Goal: Information Seeking & Learning: Check status

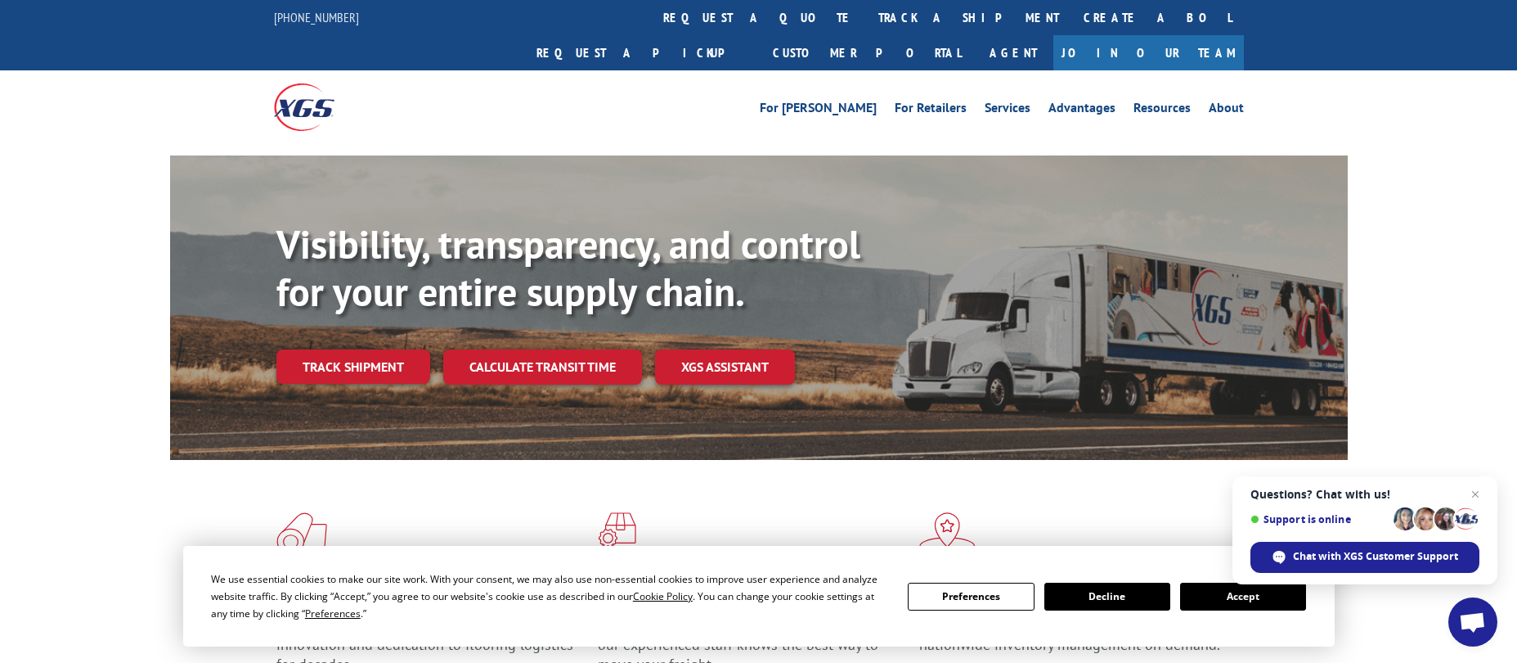
click at [10, 374] on div "Visibility, transparency, and control for your entire supply chain. Track shipm…" at bounding box center [758, 323] width 1517 height 336
click at [866, 21] on link "track a shipment" at bounding box center [968, 17] width 205 height 35
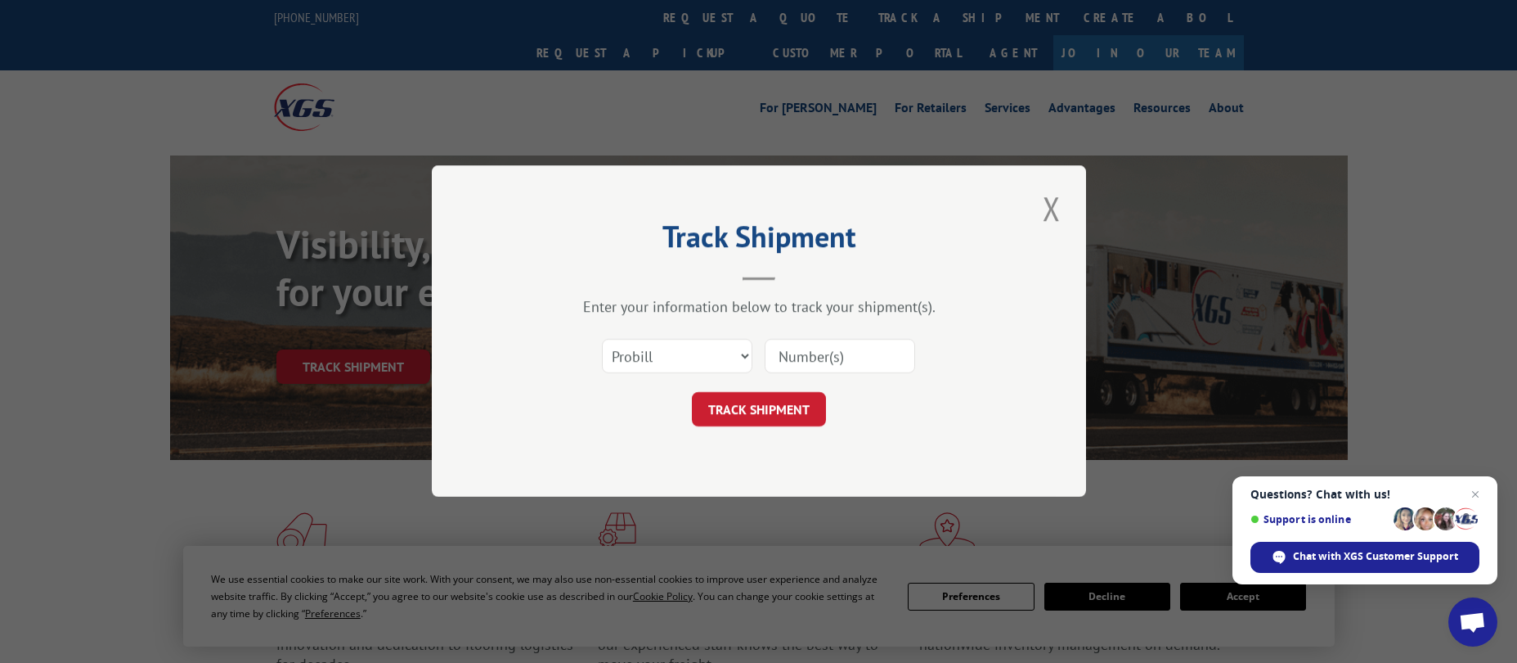
click at [832, 366] on input at bounding box center [840, 356] width 151 height 34
paste input "17505802"
type input "17505802"
click at [761, 406] on button "TRACK SHIPMENT" at bounding box center [759, 410] width 134 height 34
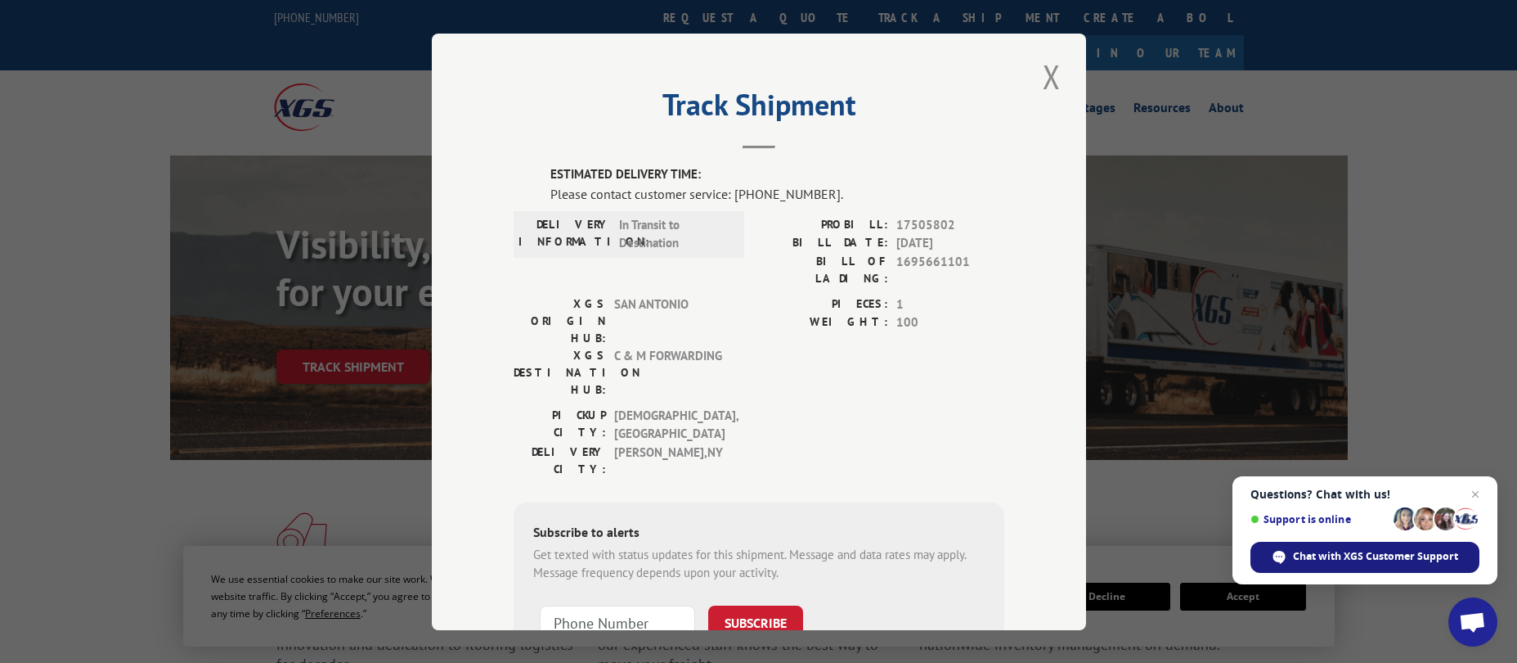
click at [1338, 551] on span "Chat with XGS Customer Support" at bounding box center [1375, 556] width 165 height 15
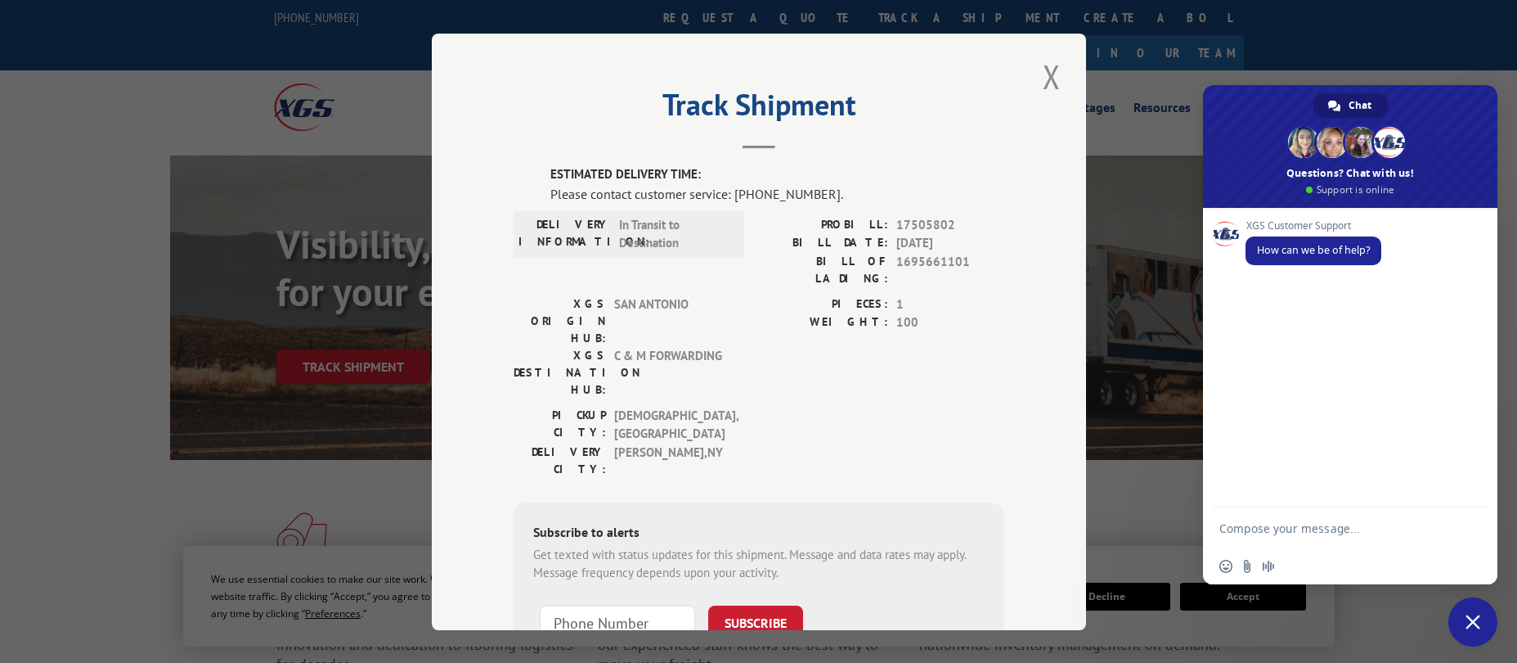
click at [1342, 527] on textarea "Compose your message..." at bounding box center [1334, 527] width 229 height 41
type textarea "Hi, good morning, can I get the status of load 17505802?"
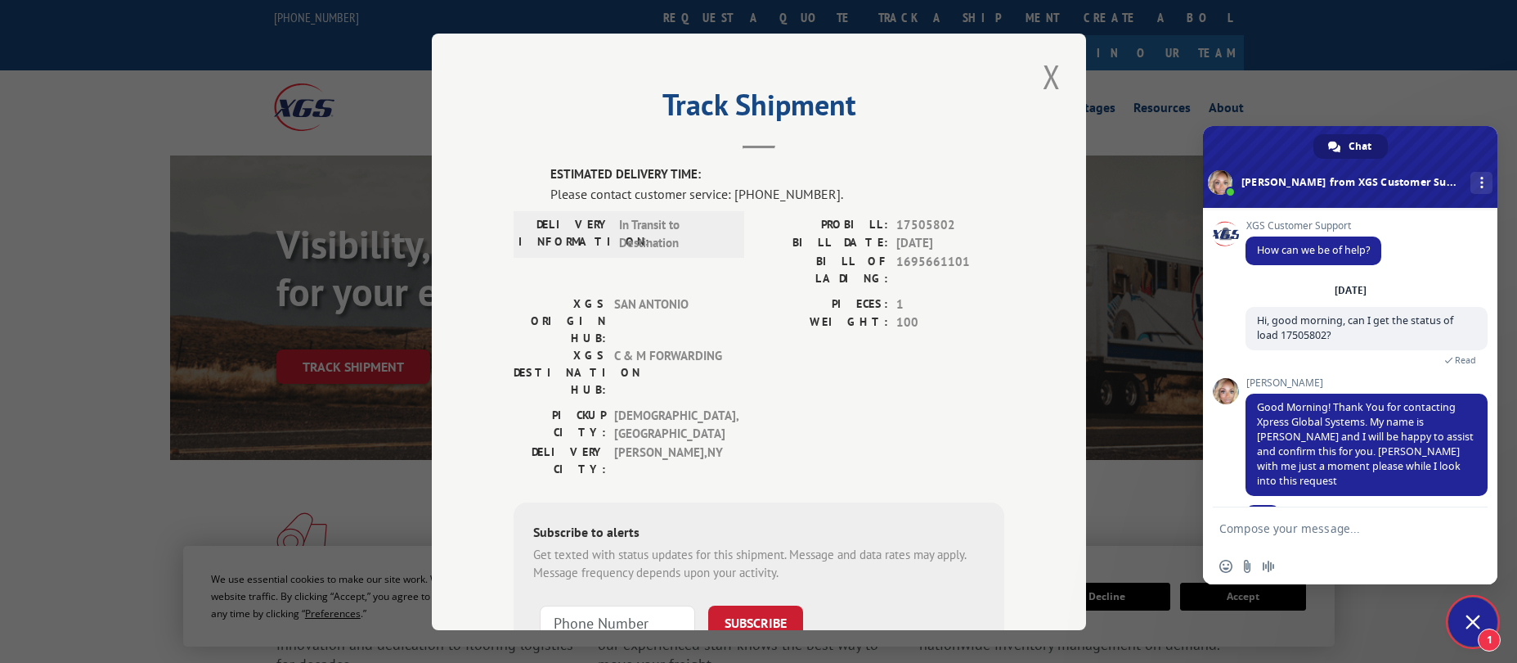
scroll to position [25, 0]
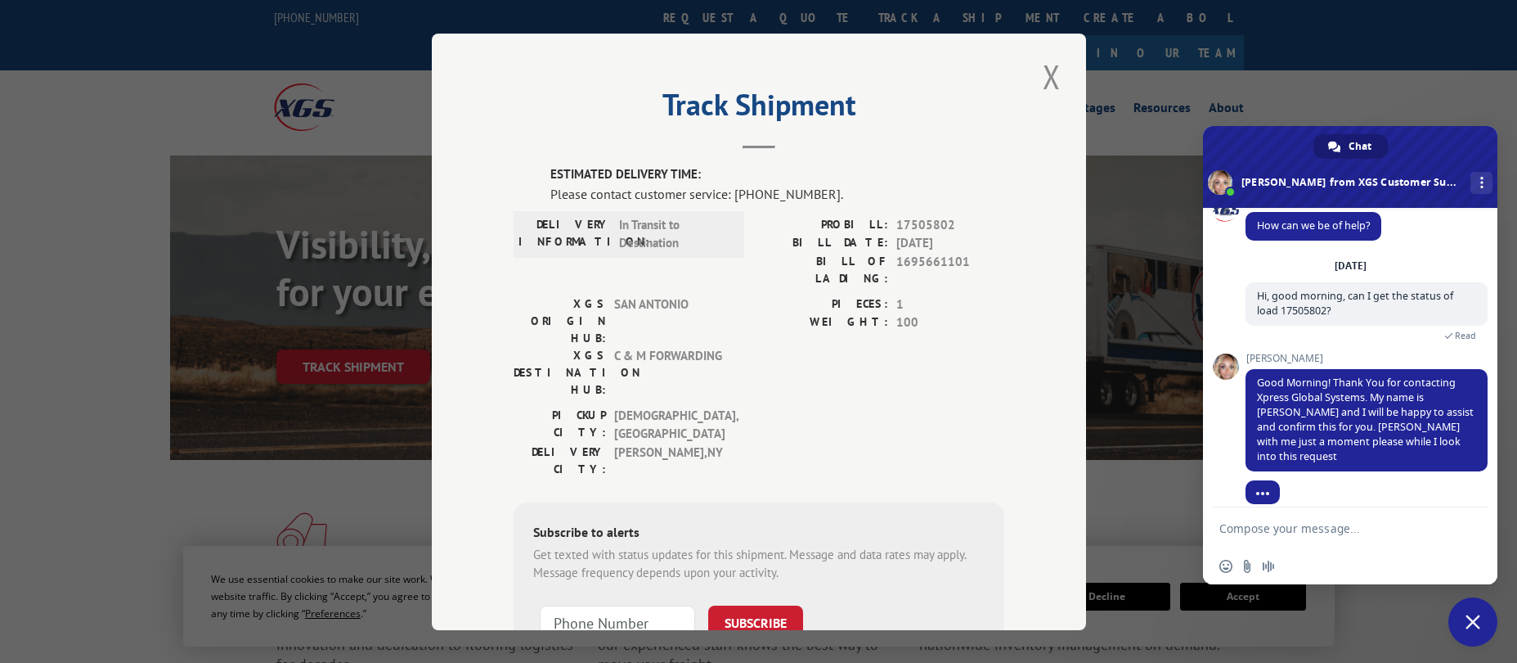
click at [1340, 516] on textarea "Compose your message..." at bounding box center [1334, 527] width 229 height 41
click at [1377, 470] on div "[PERSON_NAME] Good Morning! Thank You for contacting Xpress Global Systems. My …" at bounding box center [1367, 421] width 242 height 137
click at [1324, 531] on textarea "Compose your message..." at bounding box center [1334, 527] width 229 height 41
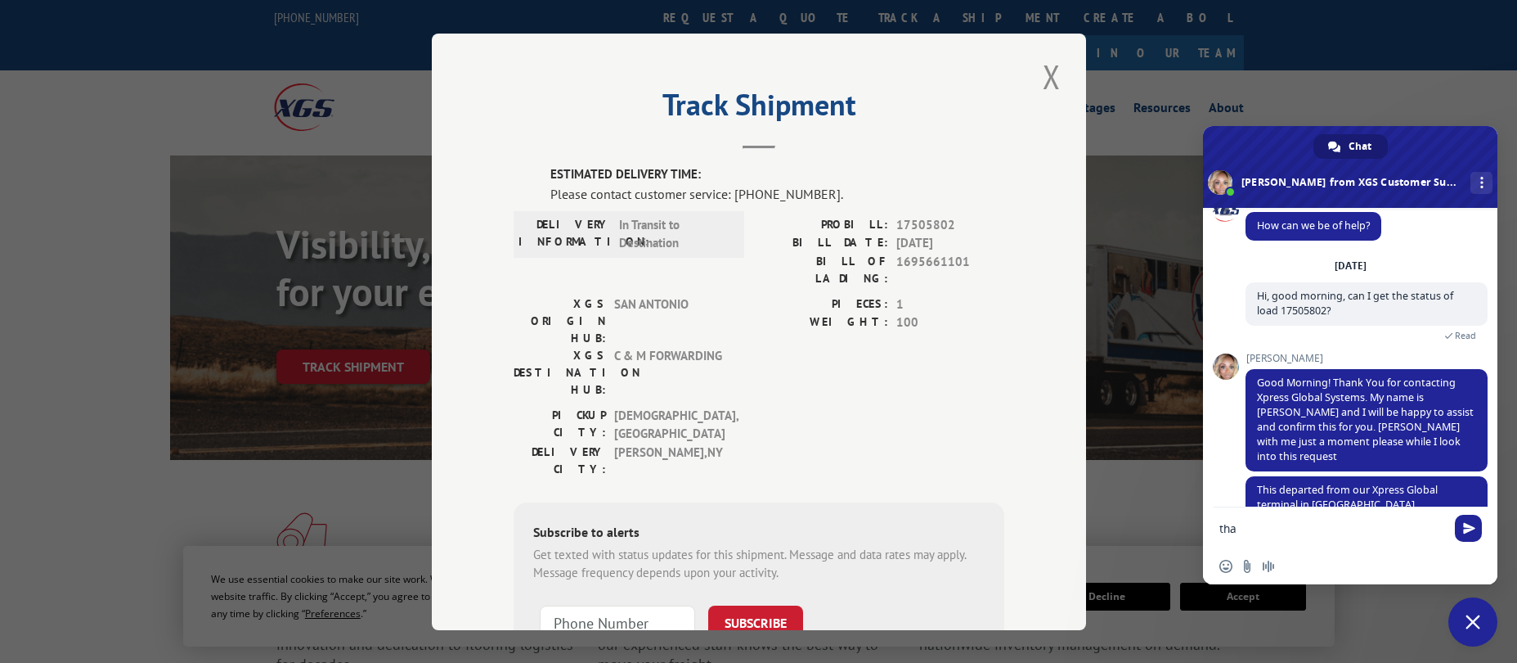
scroll to position [99, 0]
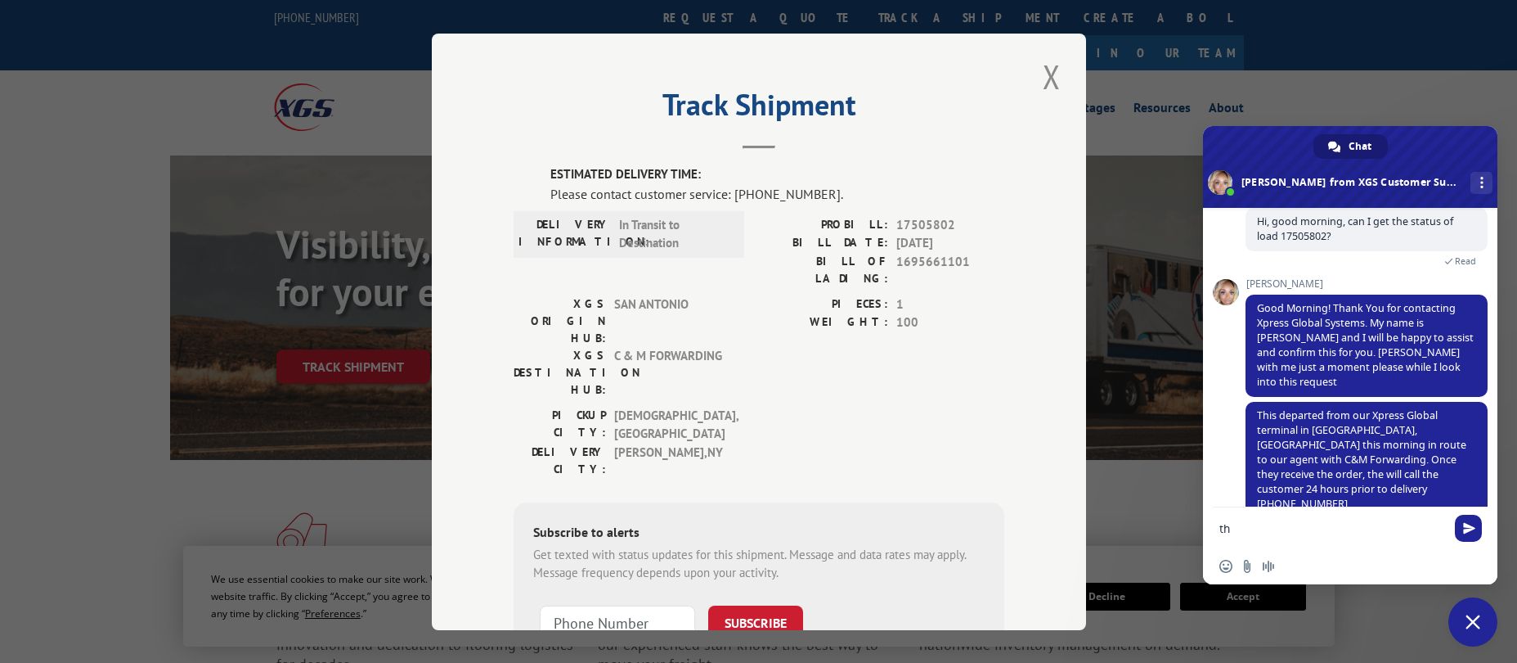
type textarea "t"
type textarea "Got it, did C&M give an ETA? even if it's a rough one"
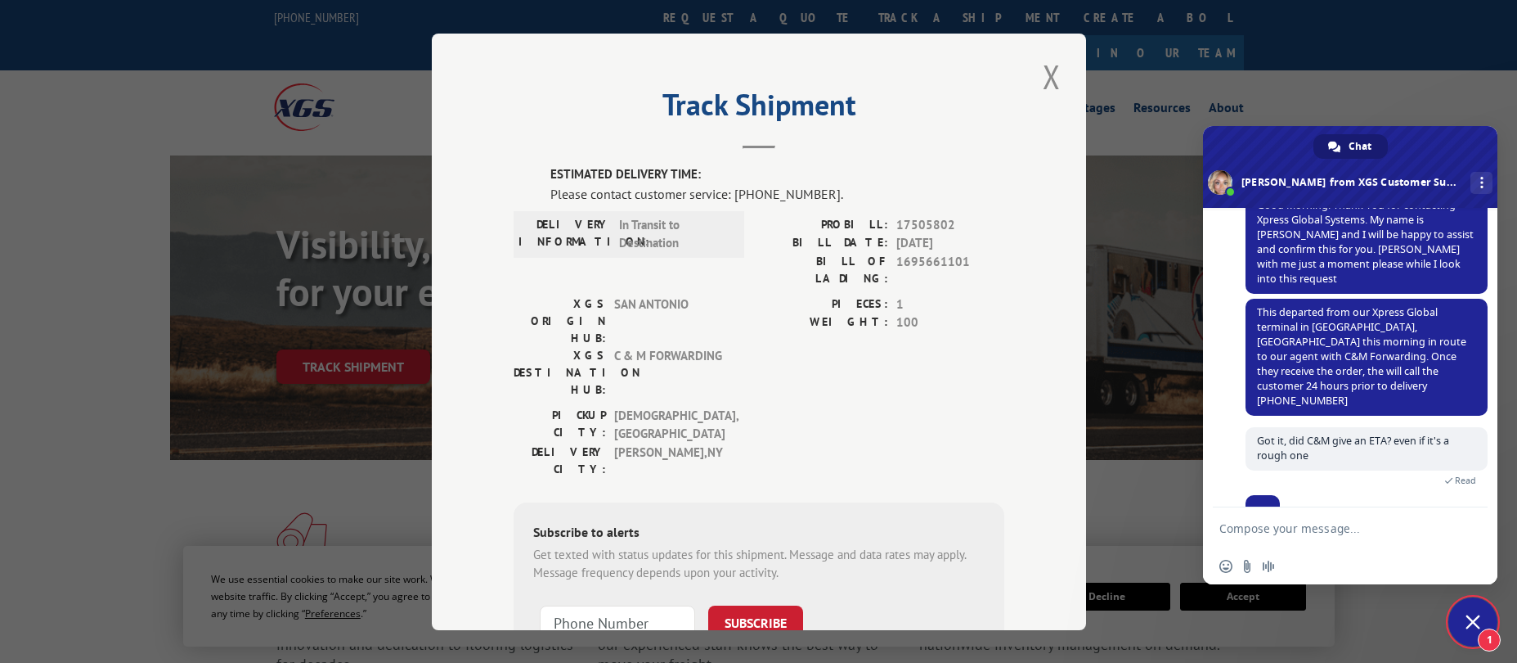
scroll to position [225, 0]
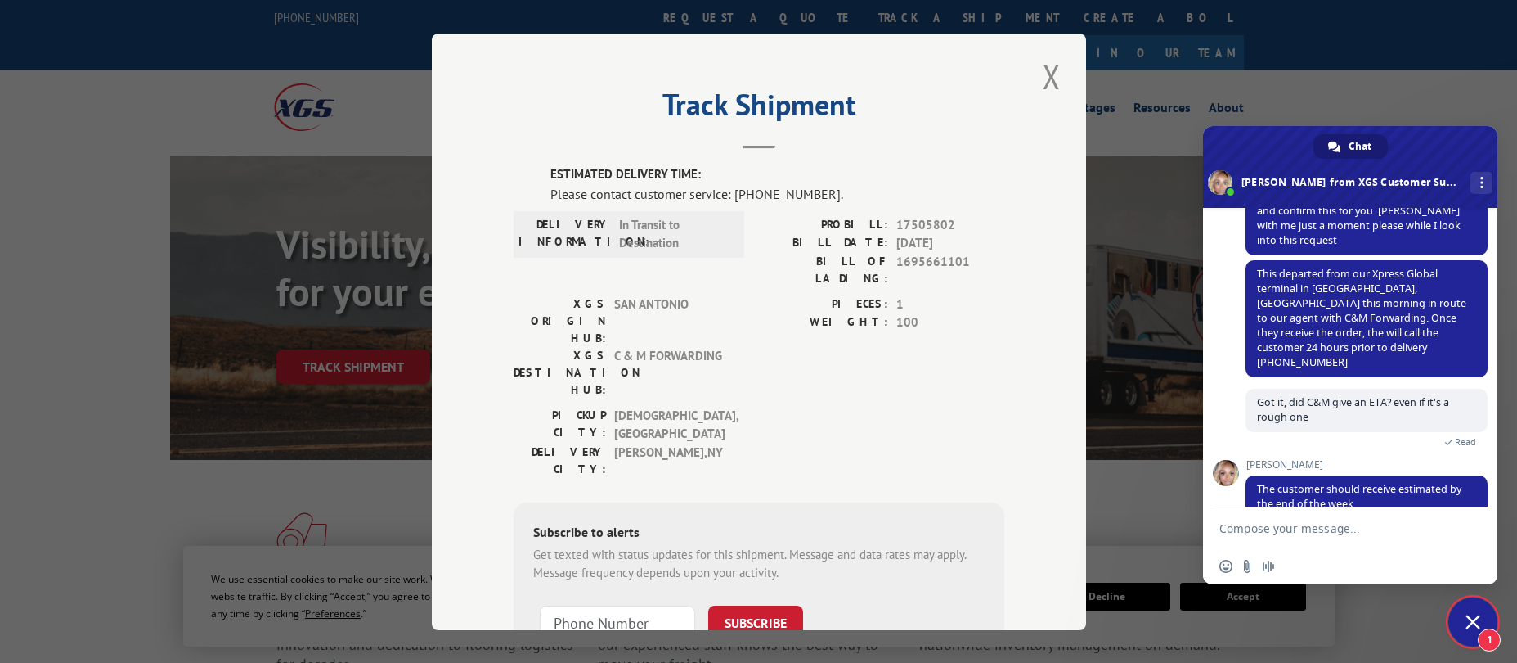
click at [1351, 524] on textarea "Compose your message..." at bounding box center [1334, 527] width 229 height 41
type textarea "Got it, thanks for your help!"
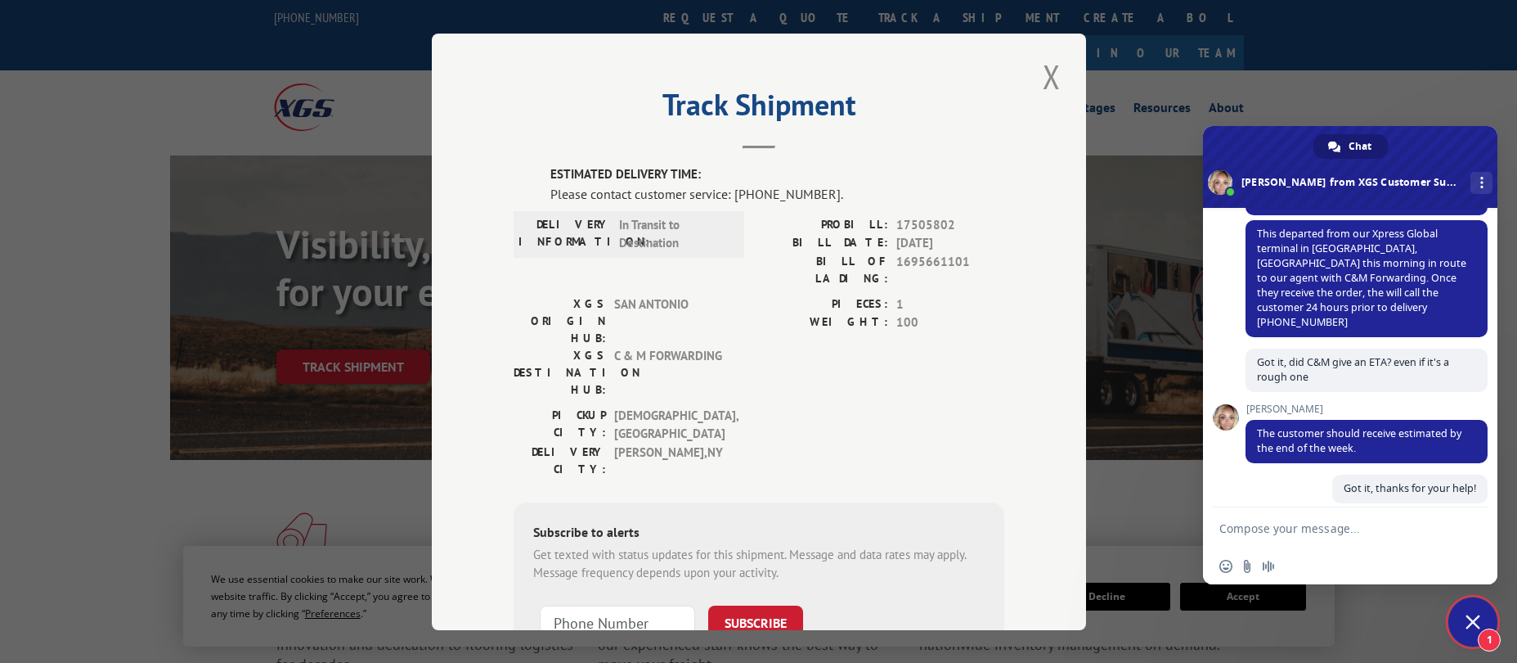
scroll to position [429, 0]
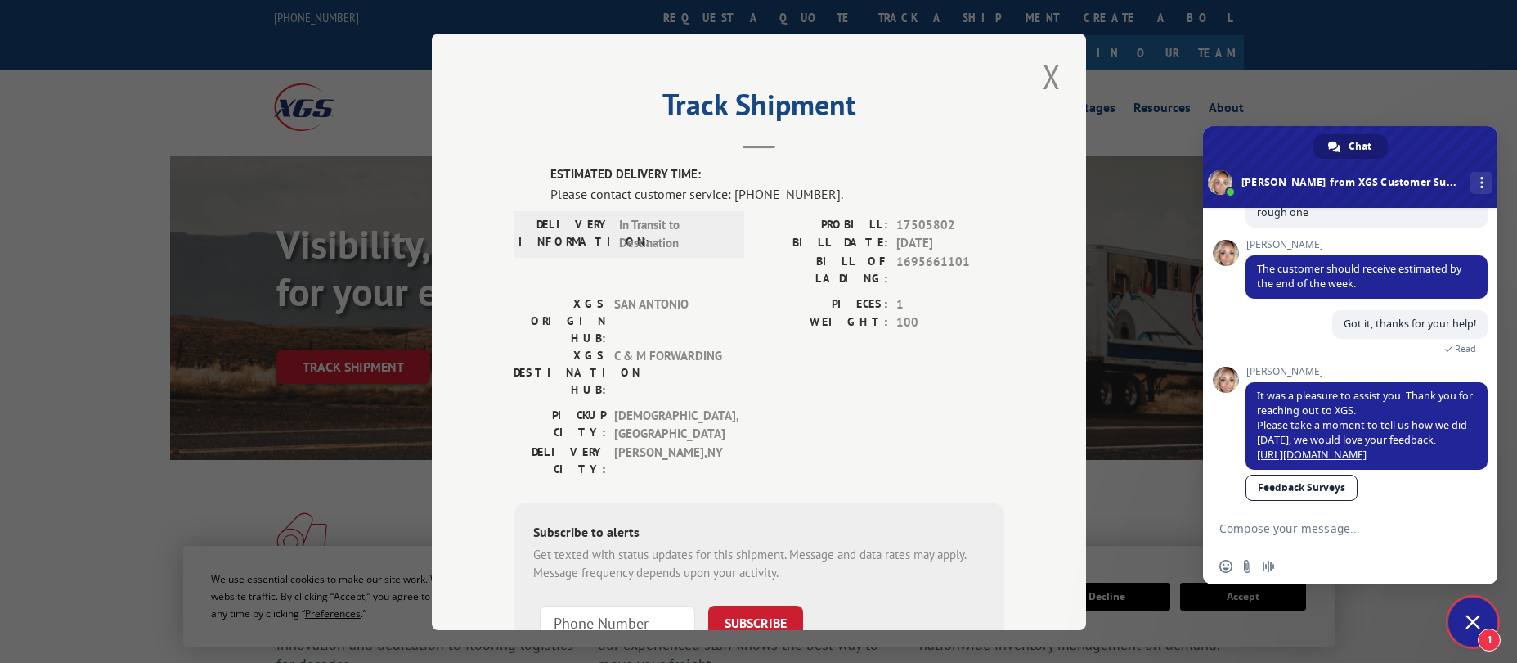
click at [1301, 52] on div "Track Shipment ESTIMATED DELIVERY TIME: Please contact customer service: [PHONE…" at bounding box center [758, 331] width 1517 height 663
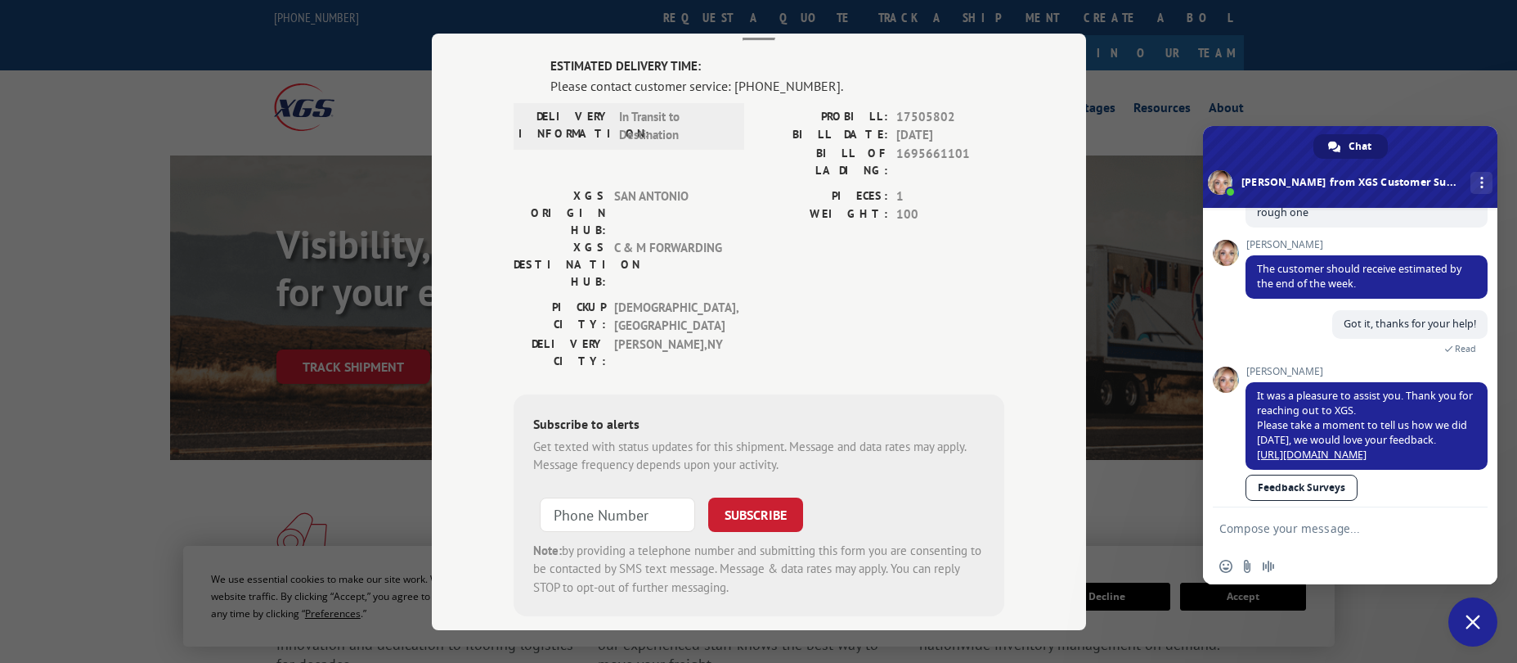
click at [497, 645] on div "Track Shipment ESTIMATED DELIVERY TIME: Please contact customer service: [PHONE…" at bounding box center [758, 331] width 1517 height 663
